Goal: Transaction & Acquisition: Book appointment/travel/reservation

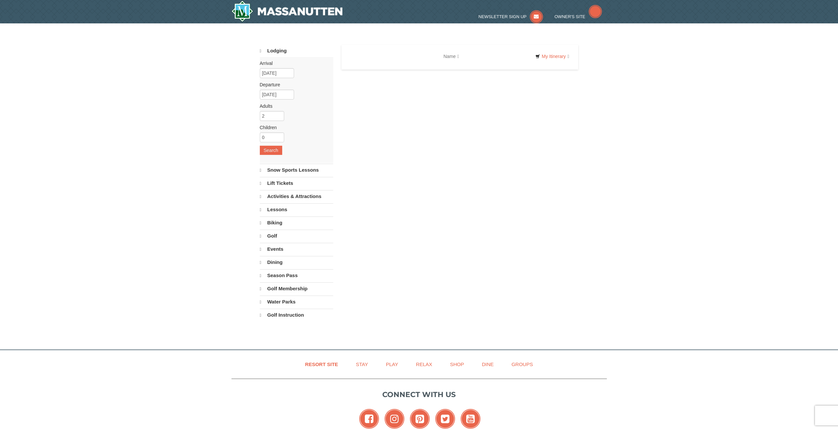
select select "10"
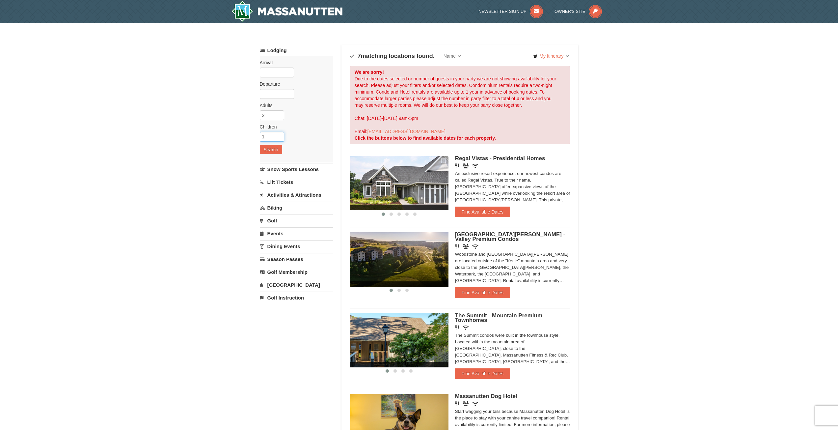
type input "1"
click at [280, 133] on input "1" at bounding box center [272, 137] width 24 height 10
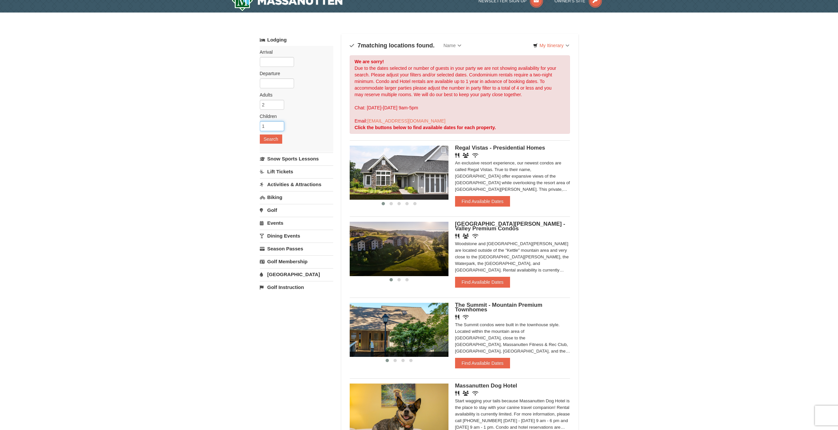
scroll to position [33, 0]
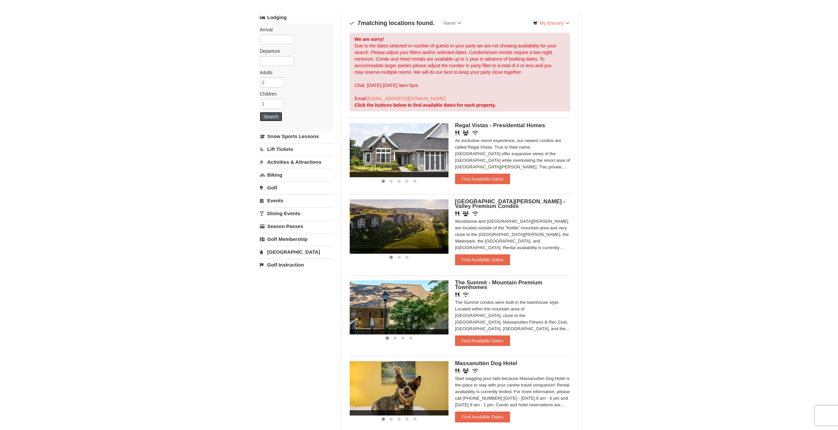
click at [274, 119] on button "Search" at bounding box center [271, 116] width 22 height 9
click at [273, 34] on div "Arrival Please format dates MM/DD/YYYY Please format dates MM/DD/YYYY Departure…" at bounding box center [296, 76] width 73 height 106
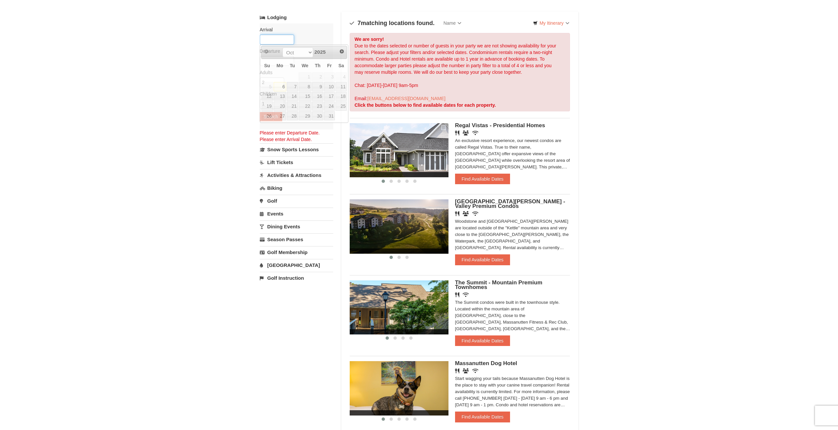
click at [279, 41] on input "text" at bounding box center [277, 40] width 34 height 10
click at [342, 86] on link "11" at bounding box center [340, 86] width 11 height 9
type input "[DATE]"
click at [281, 63] on input "text" at bounding box center [277, 61] width 34 height 10
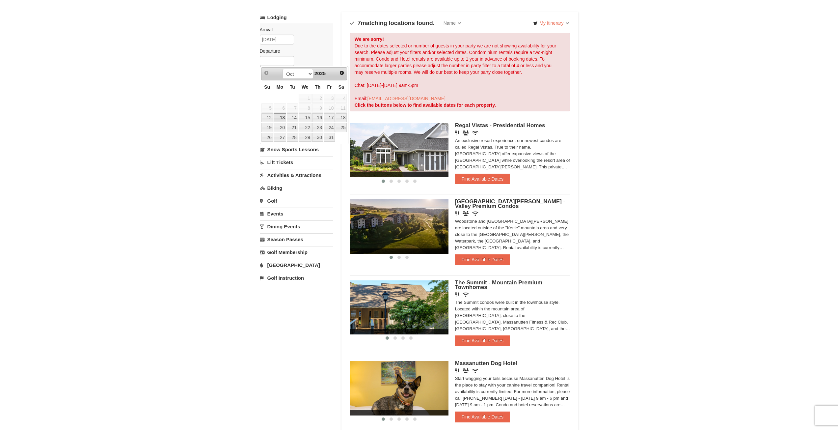
click at [281, 117] on link "13" at bounding box center [279, 117] width 13 height 9
type input "[DATE]"
click at [272, 115] on button "Search" at bounding box center [271, 116] width 22 height 9
